Goal: Task Accomplishment & Management: Use online tool/utility

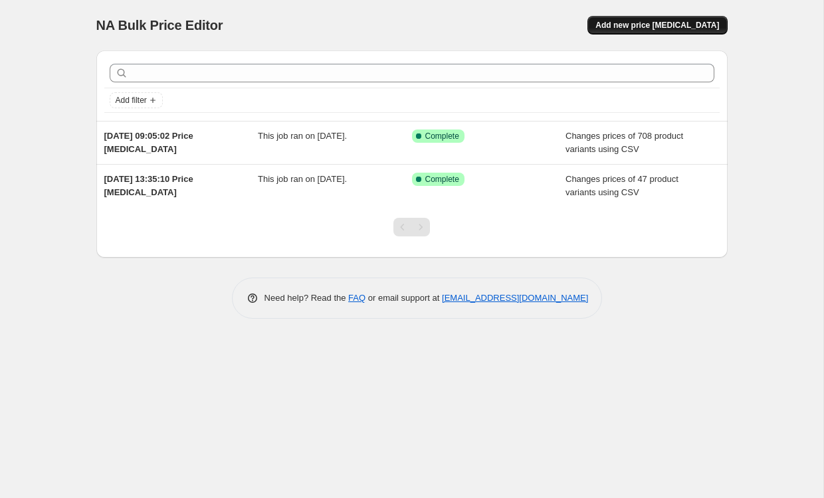
click at [665, 25] on span "Add new price [MEDICAL_DATA]" at bounding box center [657, 25] width 124 height 11
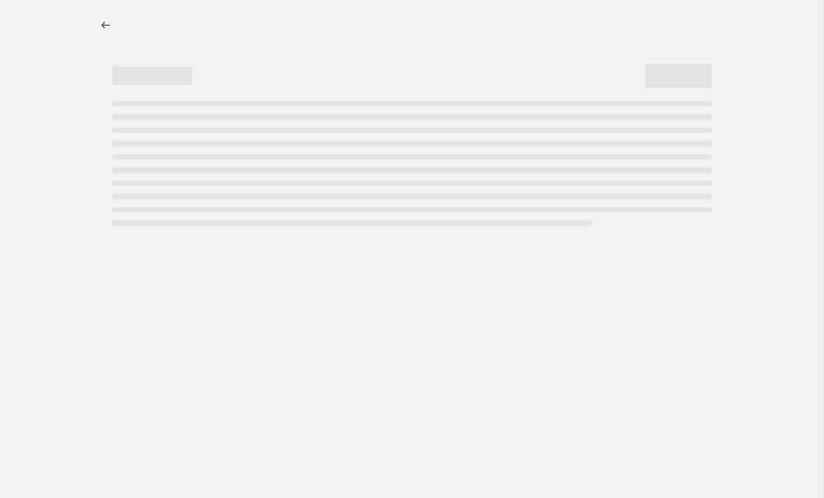
select select "percentage"
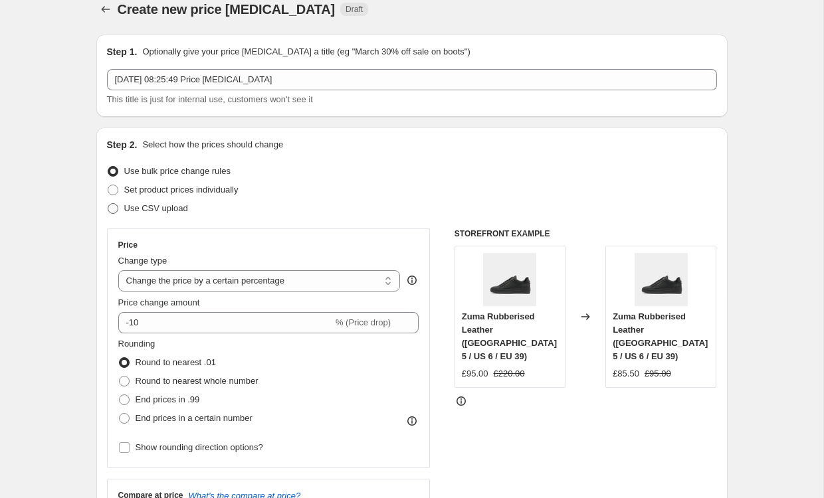
click at [154, 207] on span "Use CSV upload" at bounding box center [156, 208] width 64 height 10
click at [108, 204] on input "Use CSV upload" at bounding box center [108, 203] width 1 height 1
radio input "true"
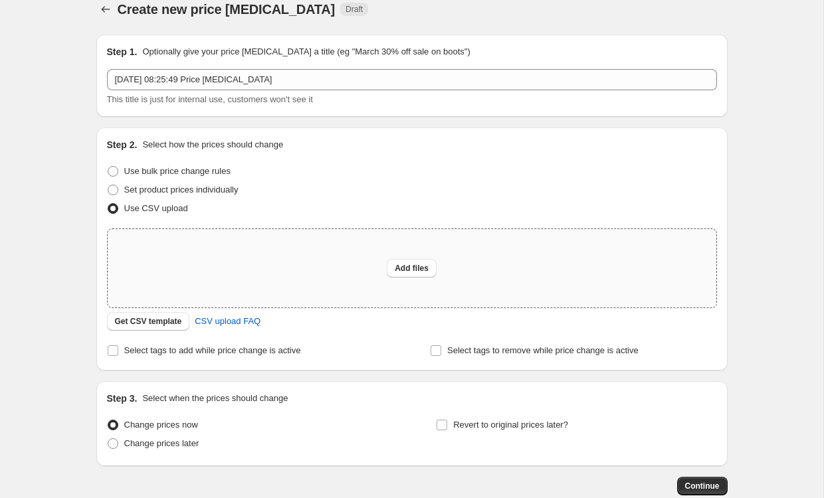
scroll to position [15, 0]
click at [172, 328] on span "Get CSV template" at bounding box center [148, 322] width 67 height 11
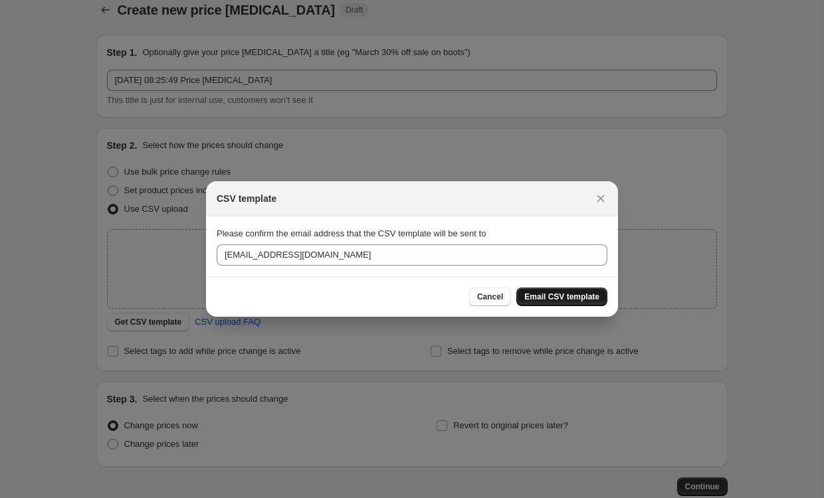
click at [572, 302] on span "Email CSV template" at bounding box center [561, 297] width 75 height 11
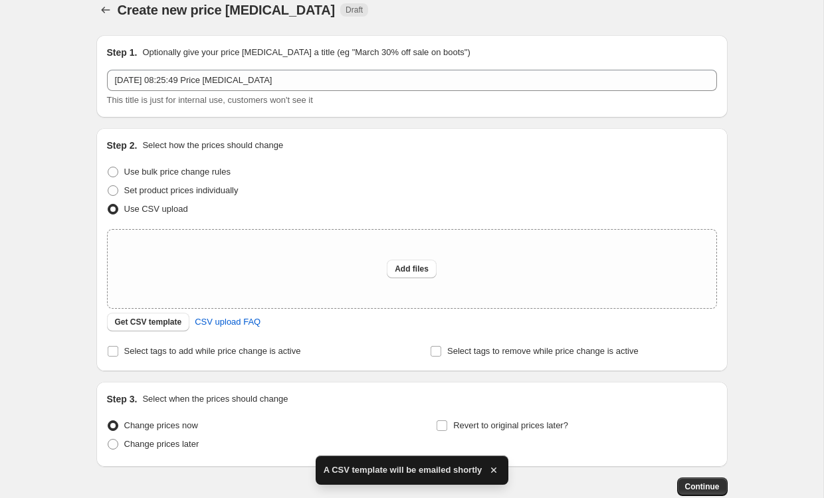
scroll to position [15, 0]
